Goal: Task Accomplishment & Management: Use online tool/utility

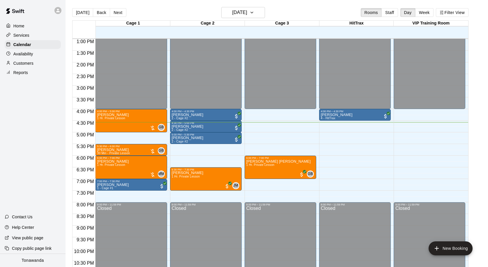
scroll to position [303, 0]
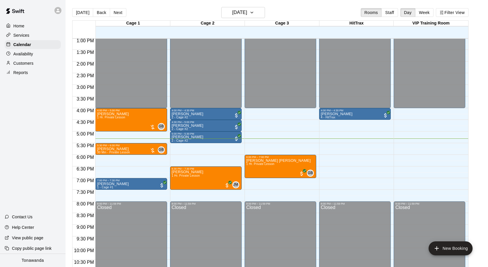
drag, startPoint x: 28, startPoint y: 36, endPoint x: 24, endPoint y: 36, distance: 4.1
click at [28, 36] on p "Services" at bounding box center [21, 35] width 16 height 6
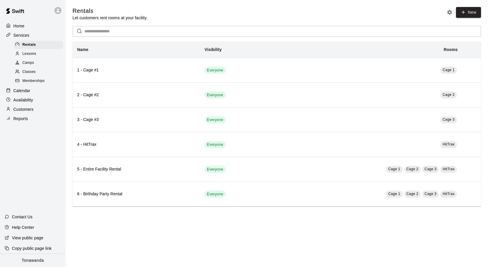
click at [29, 90] on p "Calendar" at bounding box center [21, 91] width 17 height 6
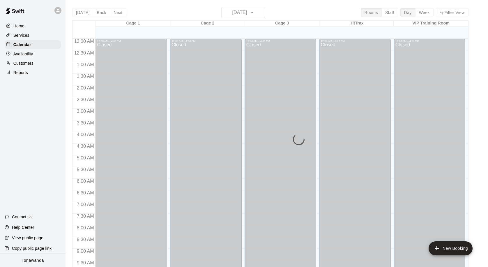
scroll to position [307, 0]
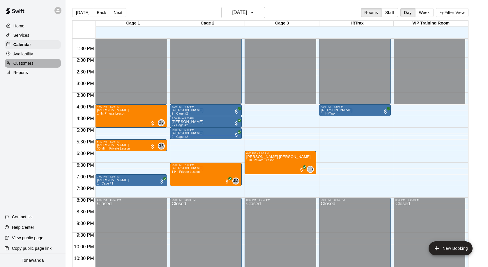
click at [22, 63] on p "Customers" at bounding box center [23, 63] width 20 height 6
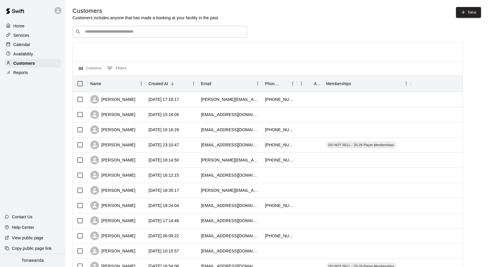
click at [138, 31] on input "Search customers by name or email" at bounding box center [163, 32] width 161 height 6
type input "******"
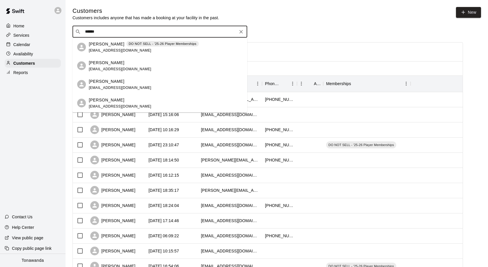
click at [110, 86] on span "[EMAIL_ADDRESS][DOMAIN_NAME]" at bounding box center [120, 87] width 63 height 4
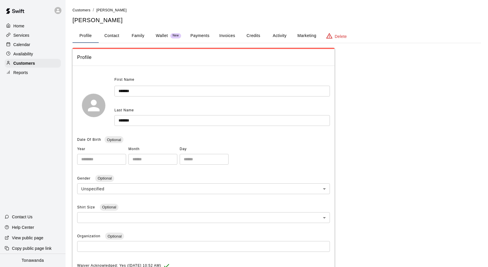
click at [238, 35] on button "Invoices" at bounding box center [227, 36] width 26 height 14
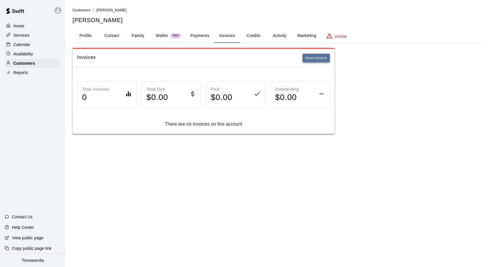
click at [312, 58] on button "New invoice" at bounding box center [315, 58] width 27 height 9
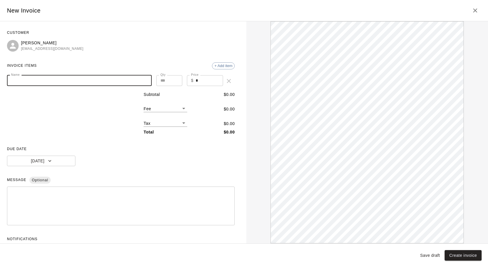
click at [30, 78] on input "Name" at bounding box center [79, 80] width 145 height 11
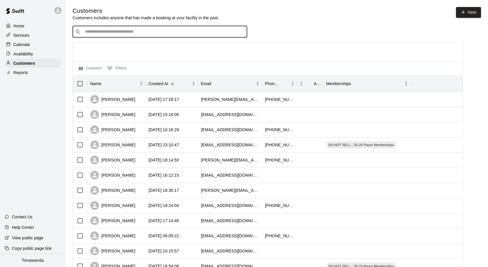
click at [100, 35] on input "Search customers by name or email" at bounding box center [163, 32] width 161 height 6
type input "*****"
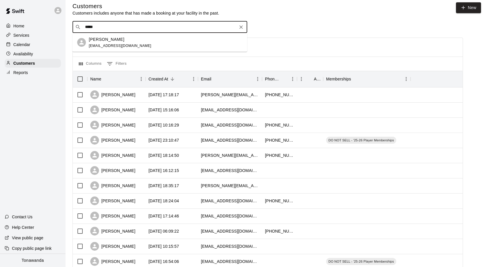
click at [105, 39] on p "[PERSON_NAME]" at bounding box center [107, 39] width 36 height 6
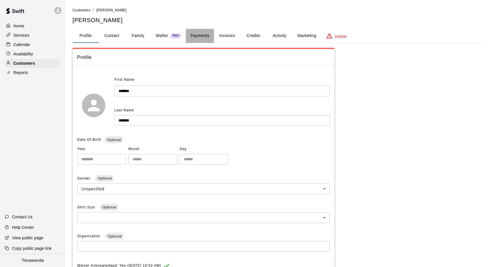
click at [210, 36] on button "Payments" at bounding box center [200, 36] width 28 height 14
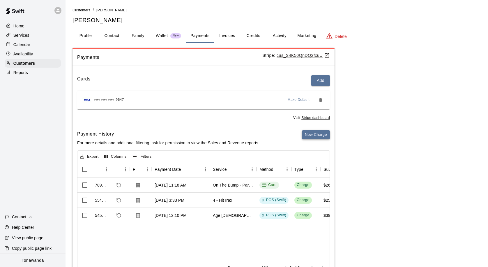
click at [309, 137] on button "New Charge" at bounding box center [316, 134] width 28 height 9
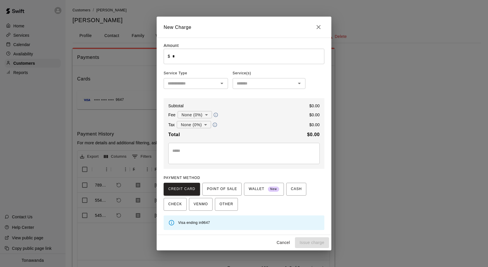
click at [219, 80] on icon "Open" at bounding box center [221, 83] width 7 height 7
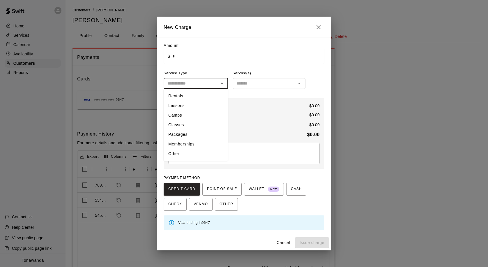
click at [189, 154] on li "Other" at bounding box center [196, 154] width 64 height 10
type input "*****"
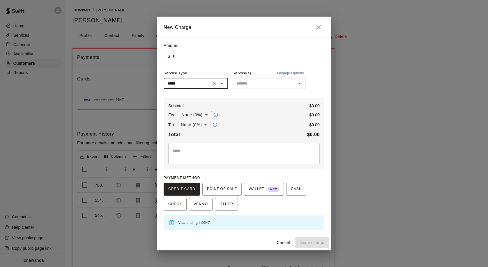
click at [265, 81] on input "text" at bounding box center [264, 83] width 60 height 7
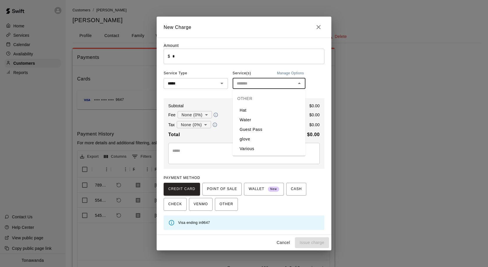
click at [249, 136] on li "glove" at bounding box center [269, 139] width 73 height 10
type input "*****"
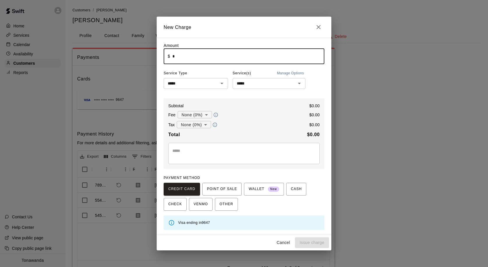
click at [199, 54] on input "*" at bounding box center [248, 56] width 152 height 15
type input "*****"
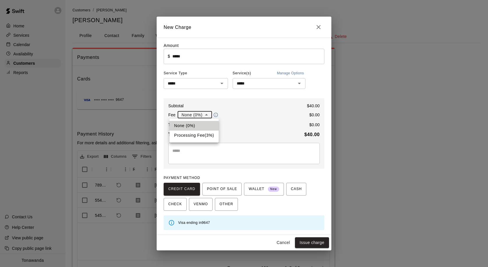
click at [202, 114] on body "Home Services Calendar Availability Customers Reports Contact Us Help Center Vi…" at bounding box center [244, 147] width 488 height 294
click at [196, 132] on li "Processing Fee ( 3 % )" at bounding box center [193, 135] width 49 height 10
type input "**********"
click at [202, 126] on body "Home Services Calendar Availability Customers Reports Contact Us Help Center Vi…" at bounding box center [244, 147] width 488 height 294
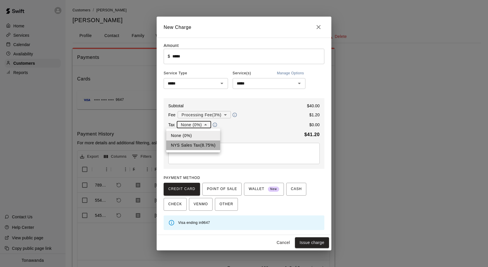
click at [196, 142] on li "NYS Sales Tax ( 8.75 %)" at bounding box center [193, 145] width 54 height 10
type input "**********"
click at [229, 187] on span "POINT OF SALE" at bounding box center [222, 188] width 30 height 9
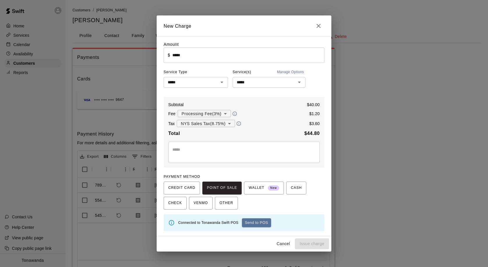
click at [254, 222] on button "Send to POS" at bounding box center [256, 222] width 29 height 9
type input "*"
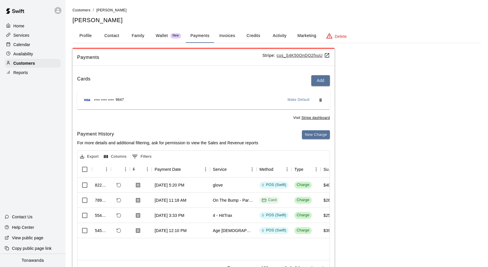
click at [29, 44] on p "Calendar" at bounding box center [21, 45] width 17 height 6
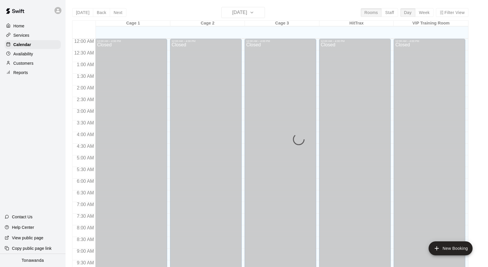
scroll to position [307, 0]
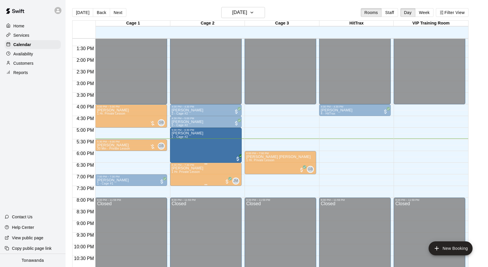
drag, startPoint x: 205, startPoint y: 138, endPoint x: 205, endPoint y: 163, distance: 25.3
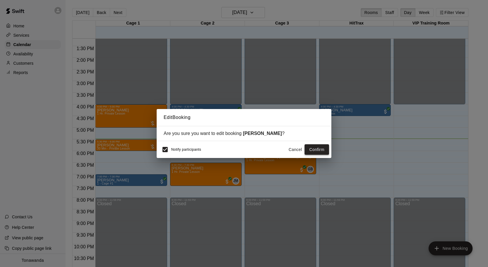
click at [320, 152] on button "Confirm" at bounding box center [316, 149] width 24 height 11
